Goal: Task Accomplishment & Management: Manage account settings

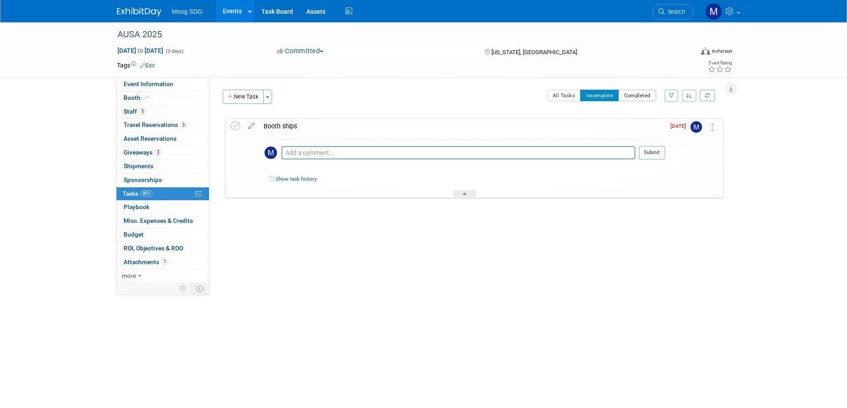
click at [632, 92] on button "Completed" at bounding box center [637, 96] width 38 height 12
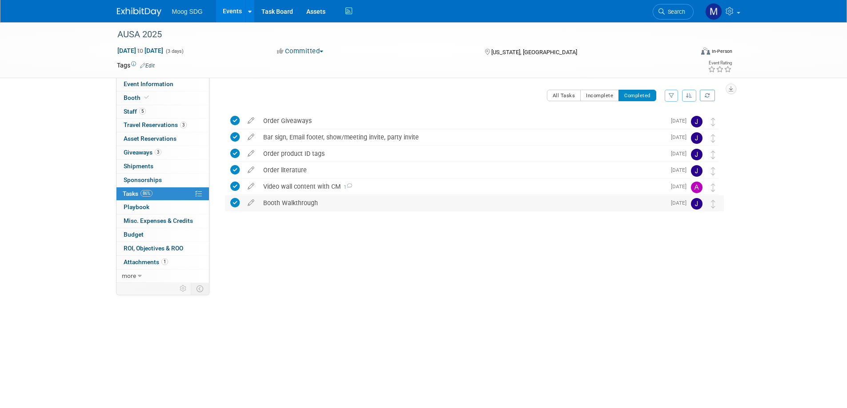
click at [290, 200] on div "Booth Walkthrough" at bounding box center [462, 203] width 407 height 15
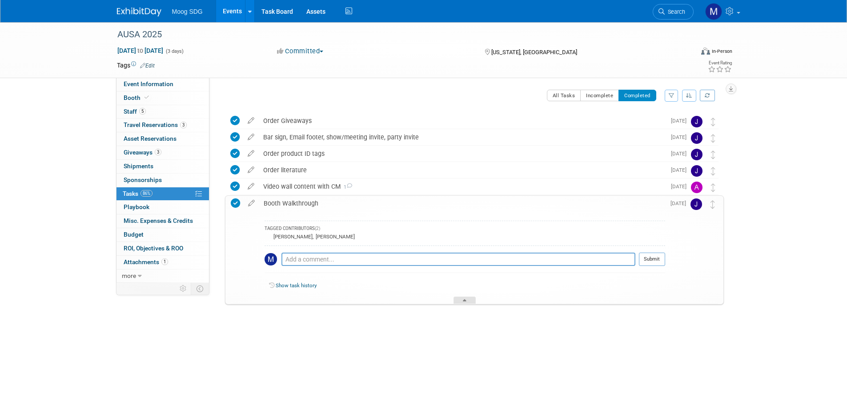
click at [471, 303] on div at bounding box center [464, 301] width 22 height 8
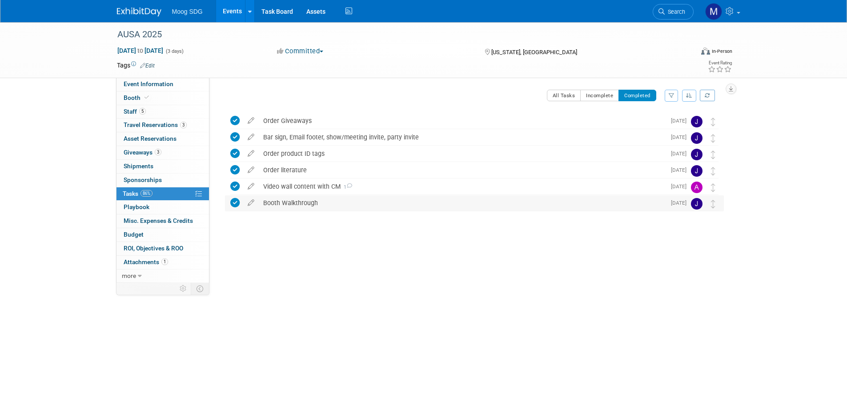
click at [694, 206] on img at bounding box center [697, 204] width 12 height 12
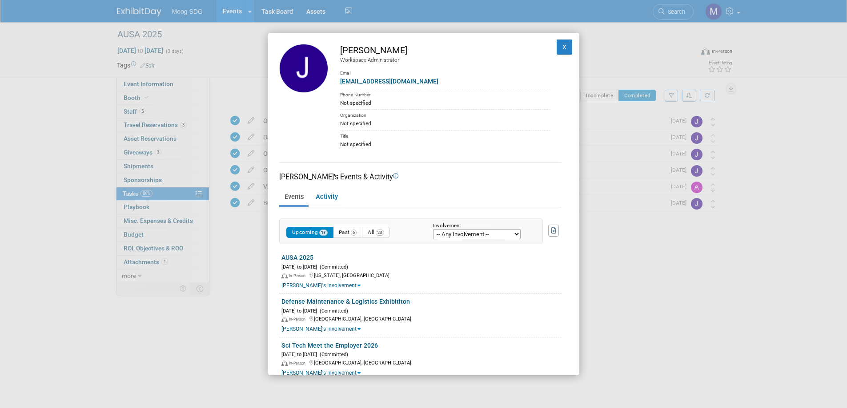
click at [483, 237] on select "-- Any Involvement -- Created the event Tagged as Attendee Tagged in Travel Res…" at bounding box center [477, 234] width 88 height 10
drag, startPoint x: 497, startPoint y: 177, endPoint x: 506, endPoint y: 163, distance: 16.4
click at [497, 177] on div "[PERSON_NAME]'s Events & Activity" at bounding box center [420, 177] width 282 height 10
click at [561, 48] on button "X" at bounding box center [564, 47] width 16 height 15
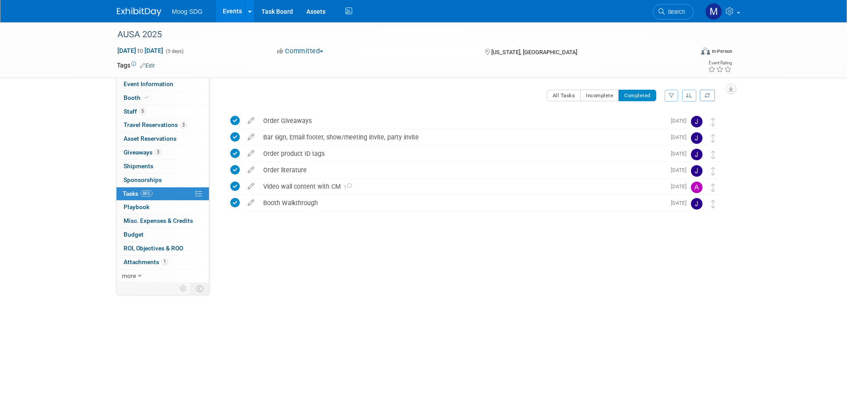
click at [321, 53] on button "Committed" at bounding box center [300, 51] width 53 height 9
click at [368, 48] on div "Committed Committed Considering Not Going" at bounding box center [372, 52] width 196 height 10
click at [137, 191] on span "Tasks 86%" at bounding box center [138, 193] width 30 height 7
